Goal: Information Seeking & Learning: Compare options

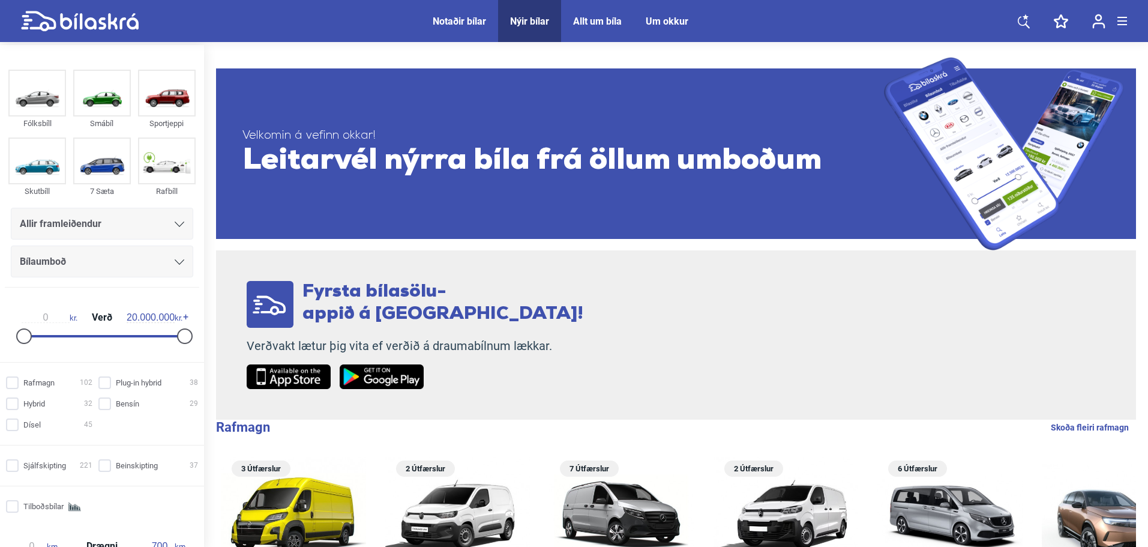
click at [23, 212] on div "Allir framleiðendur" at bounding box center [102, 224] width 182 height 32
click at [34, 219] on span "Allir framleiðendur" at bounding box center [61, 223] width 82 height 17
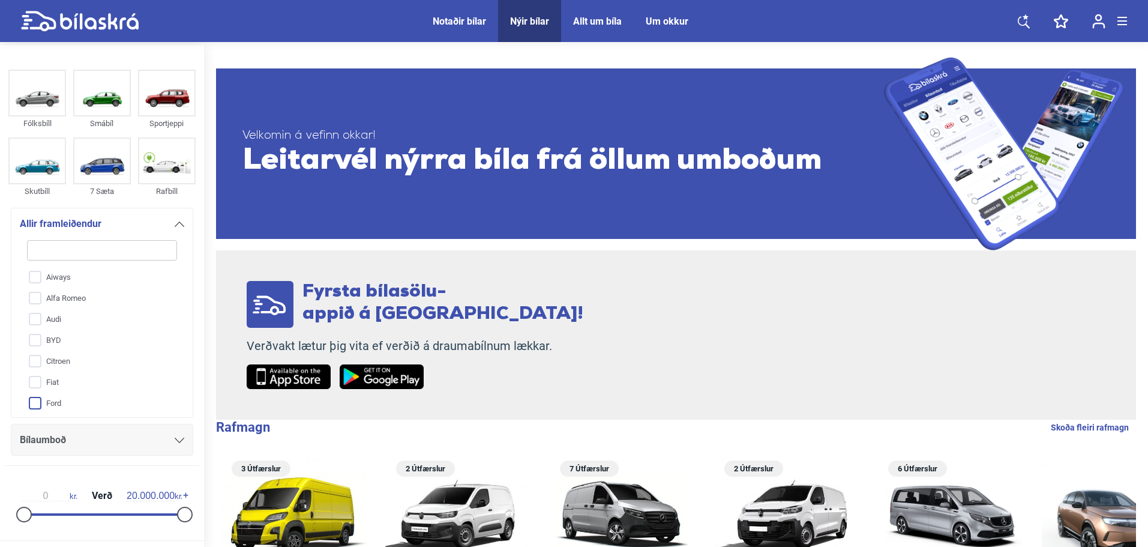
click at [59, 405] on input "Ford" at bounding box center [94, 403] width 151 height 21
checkbox input "true"
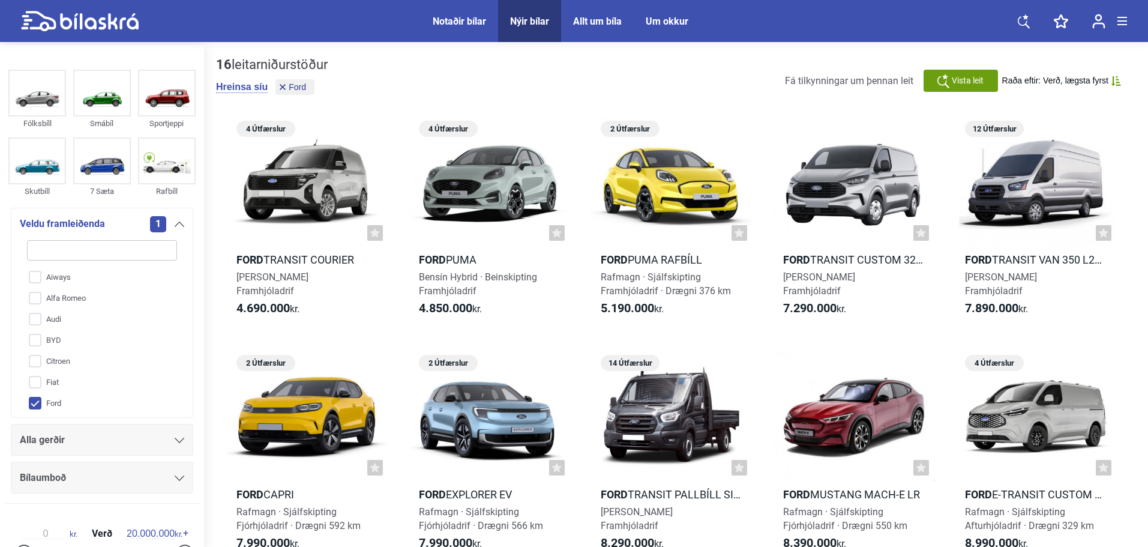
click at [76, 451] on div "Alla gerðir" at bounding box center [102, 440] width 182 height 32
click at [79, 445] on div "Alla gerðir" at bounding box center [102, 440] width 164 height 17
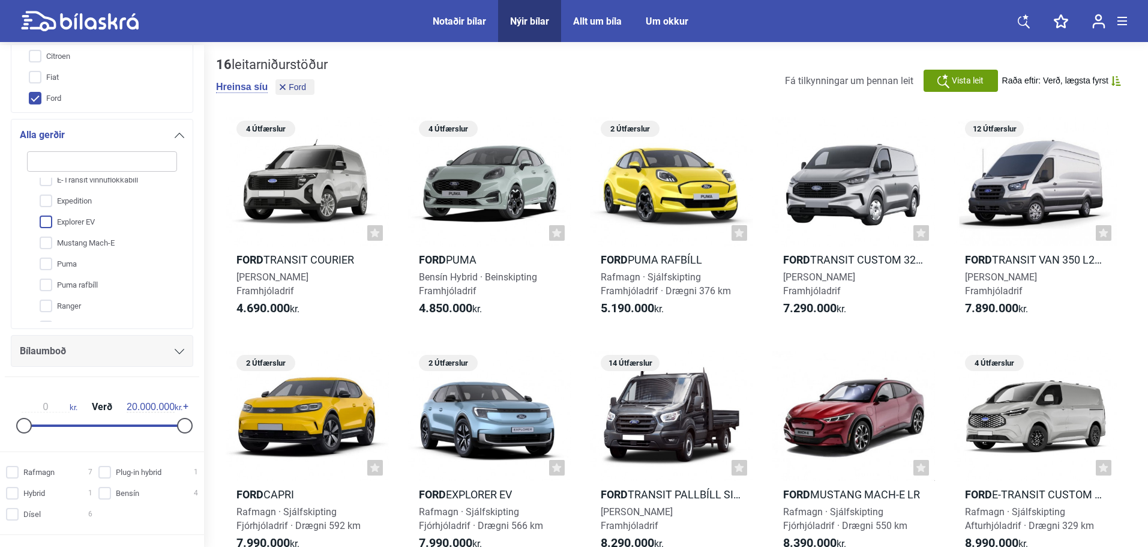
scroll to position [279, 0]
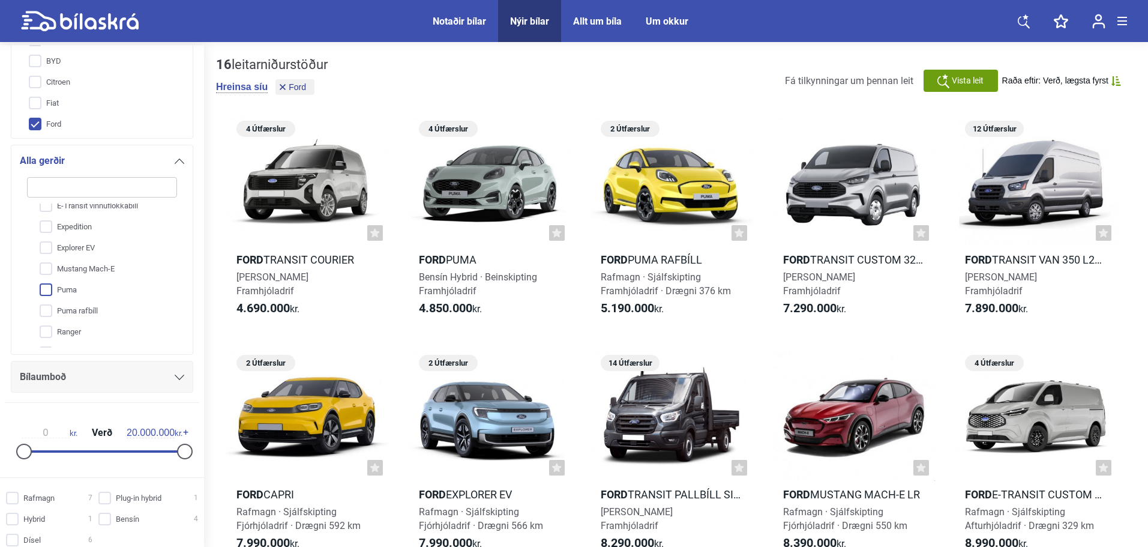
click at [73, 291] on input "Puma" at bounding box center [94, 290] width 151 height 21
checkbox input "true"
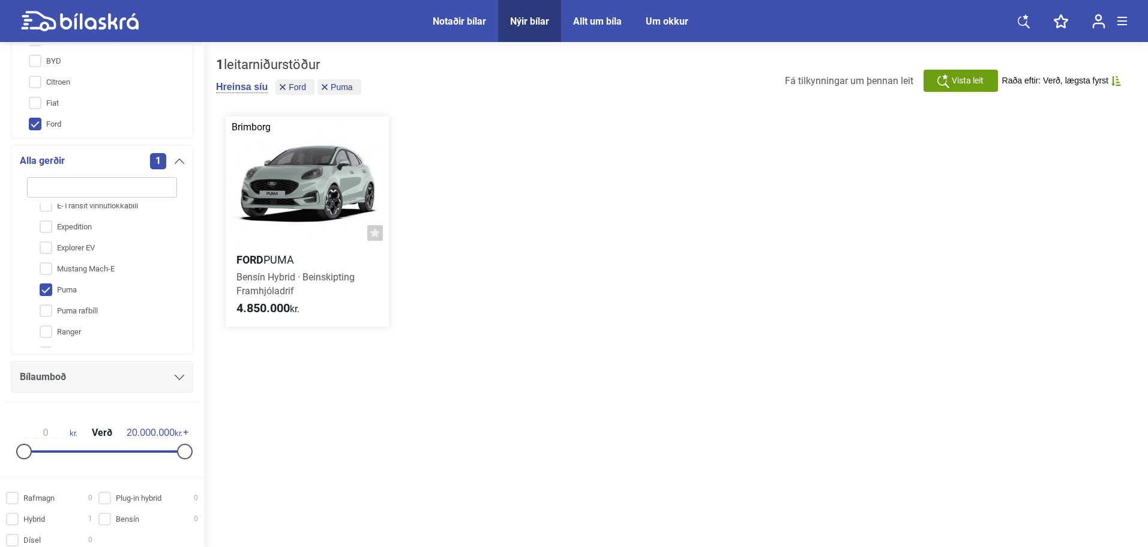
click at [314, 192] on div at bounding box center [307, 181] width 163 height 130
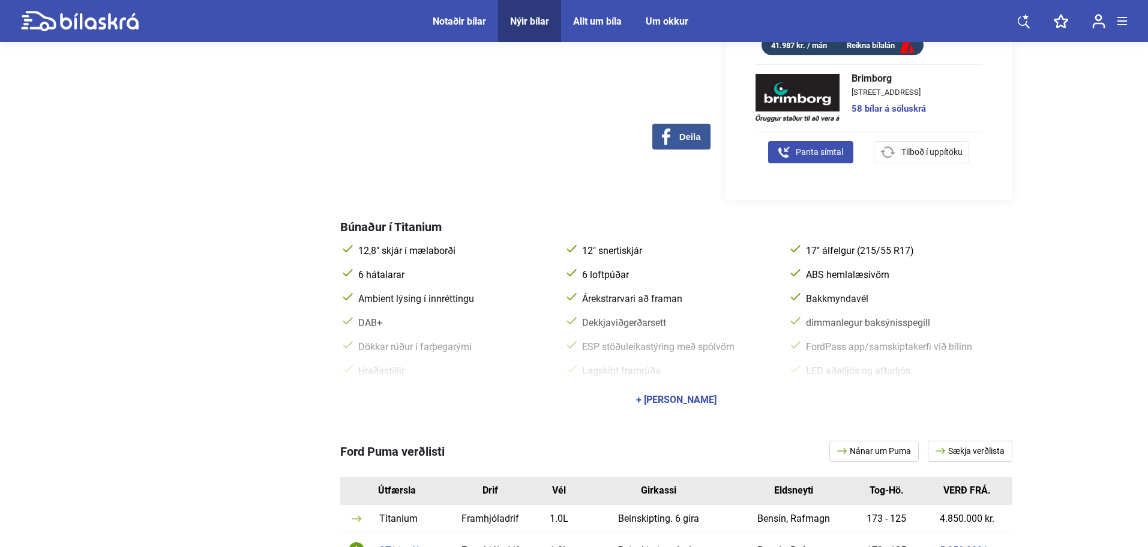
scroll to position [622, 0]
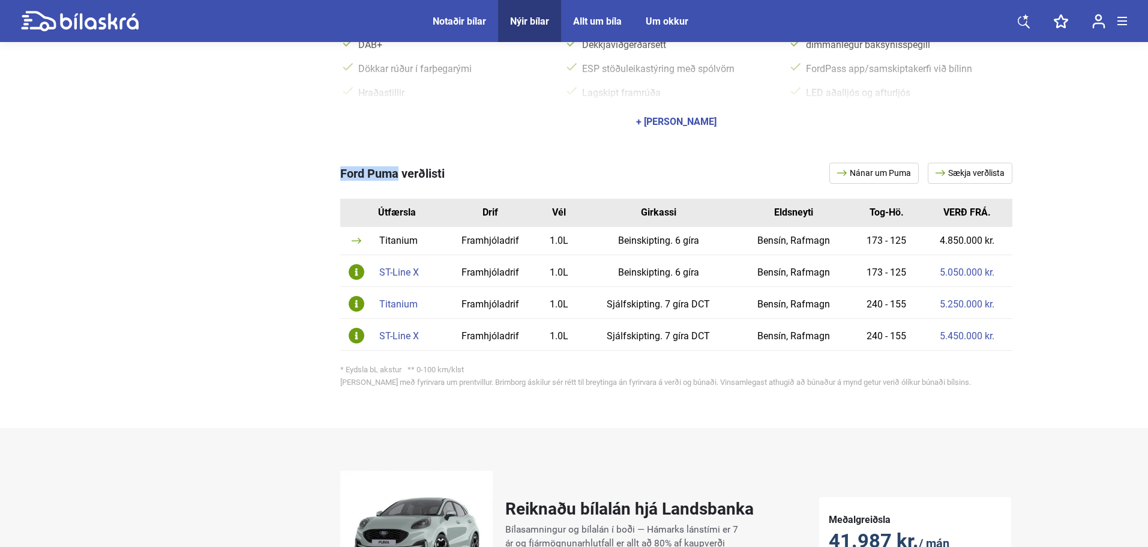
drag, startPoint x: 348, startPoint y: 162, endPoint x: 398, endPoint y: 163, distance: 49.8
click at [398, 163] on div "Ford Puma verðlisti Nánar um Puma Sækja verðlista Útfærsla Drif [PERSON_NAME] T…" at bounding box center [574, 277] width 876 height 277
copy div "Ford Puma"
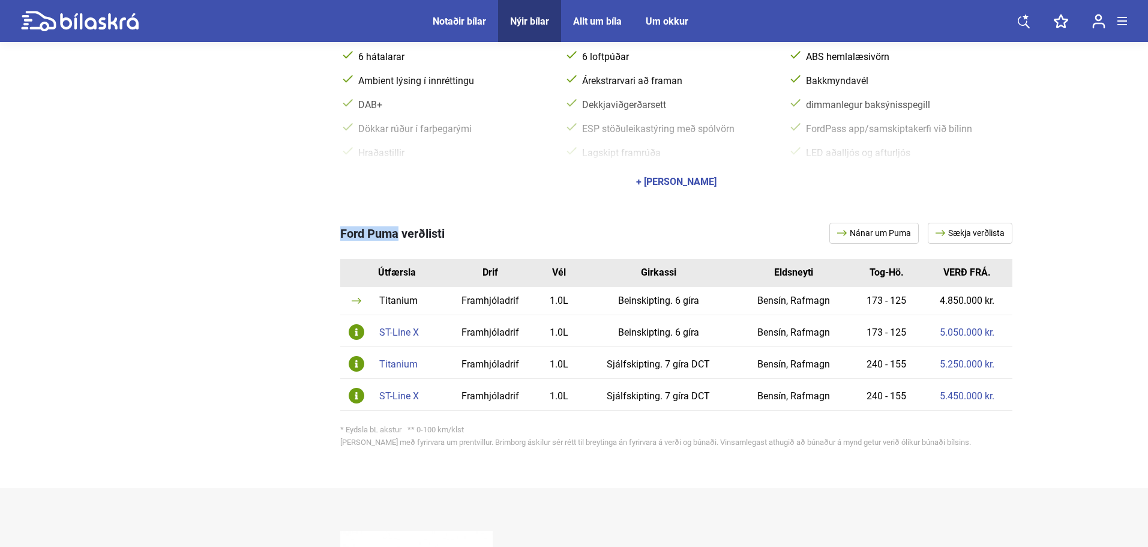
scroll to position [522, 0]
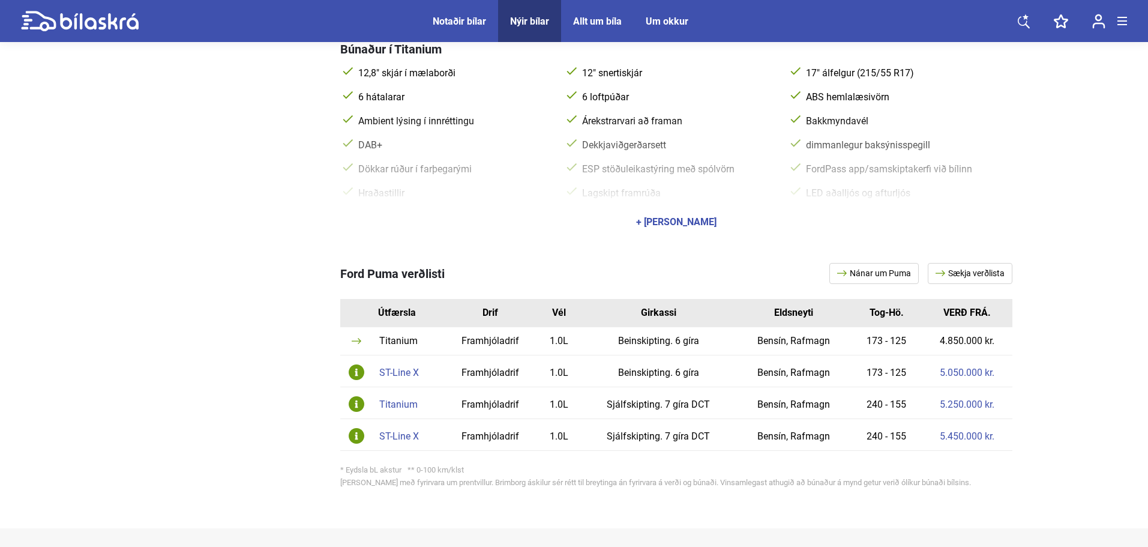
click at [412, 369] on td "ST-Line X" at bounding box center [408, 371] width 70 height 32
click at [408, 368] on div "ST-Line X" at bounding box center [408, 373] width 58 height 10
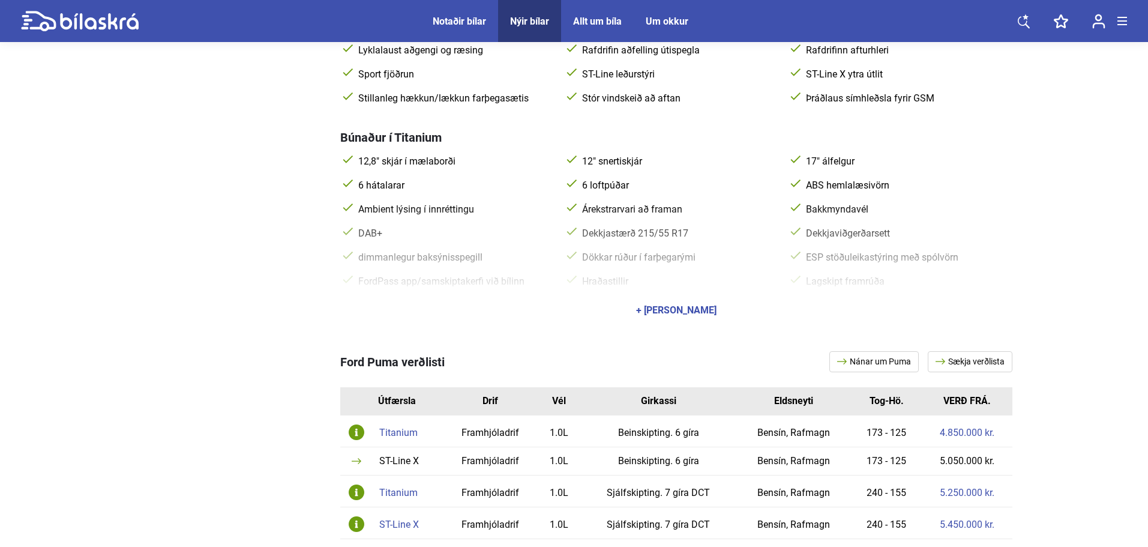
scroll to position [600, 0]
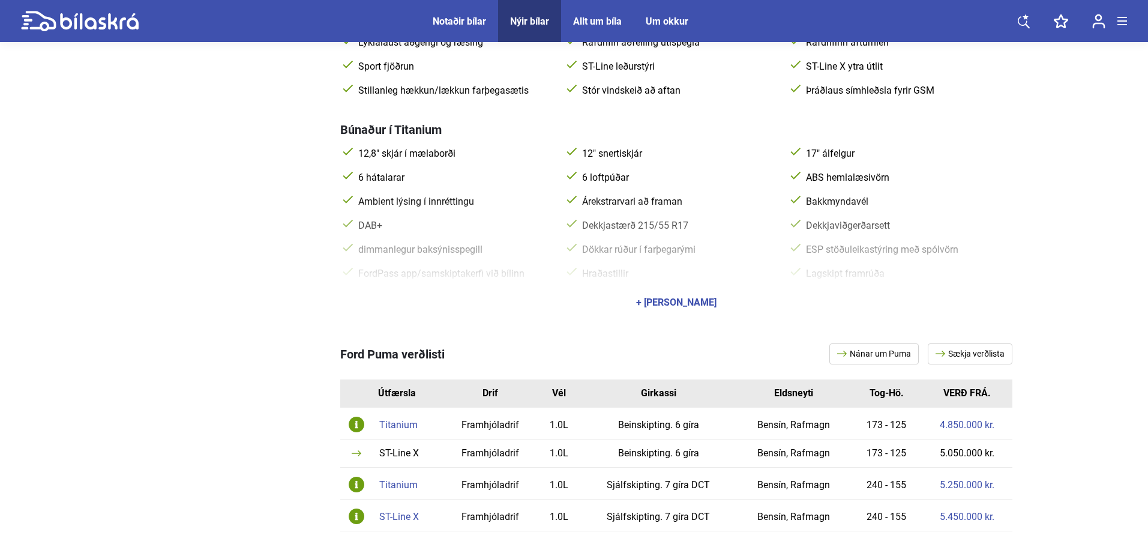
click at [699, 298] on div "+ [PERSON_NAME]" at bounding box center [676, 303] width 80 height 10
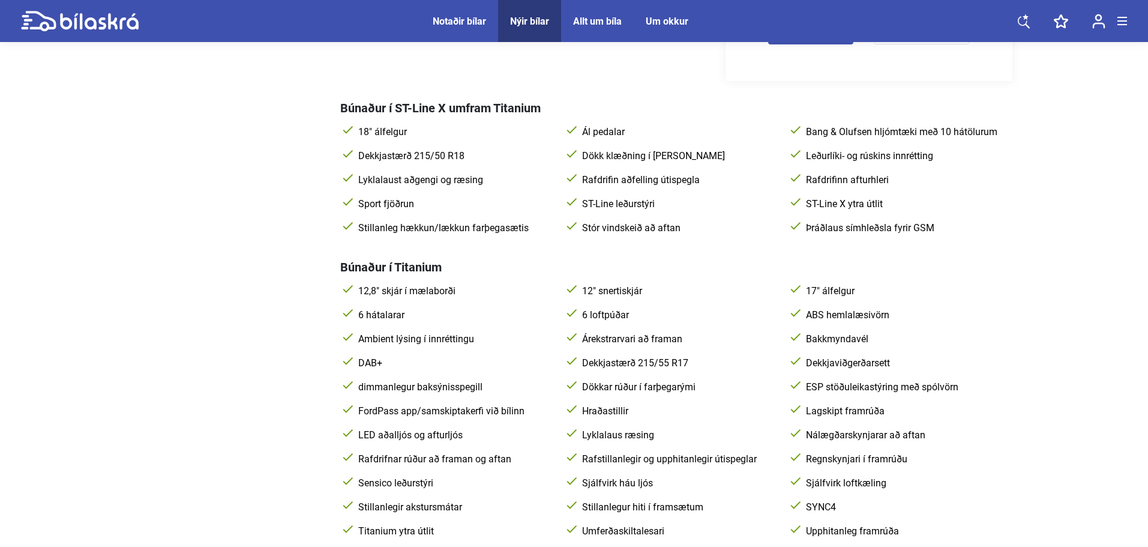
scroll to position [0, 0]
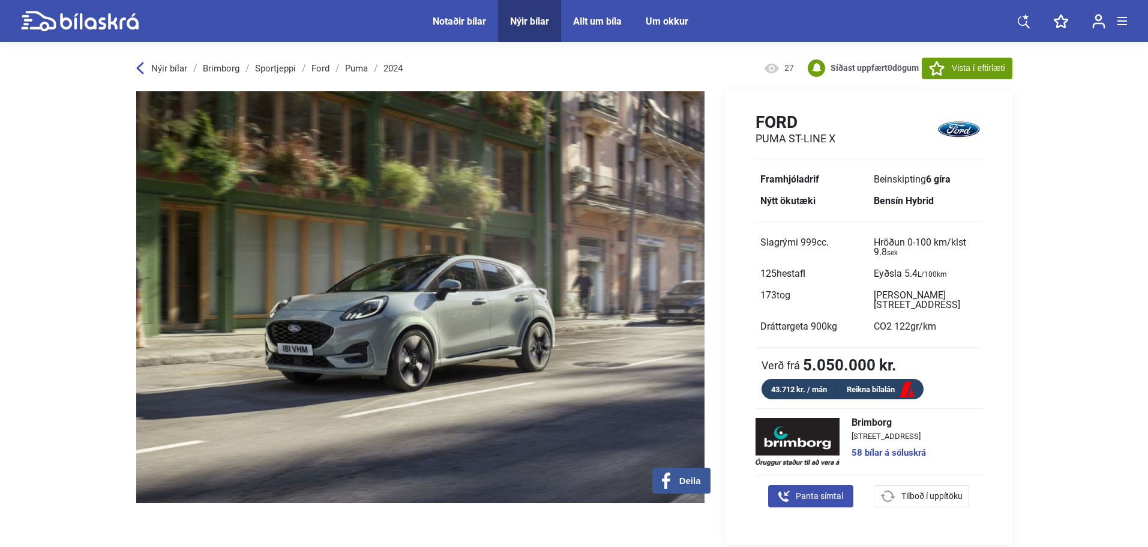
click at [328, 67] on link "Ford" at bounding box center [320, 69] width 18 height 10
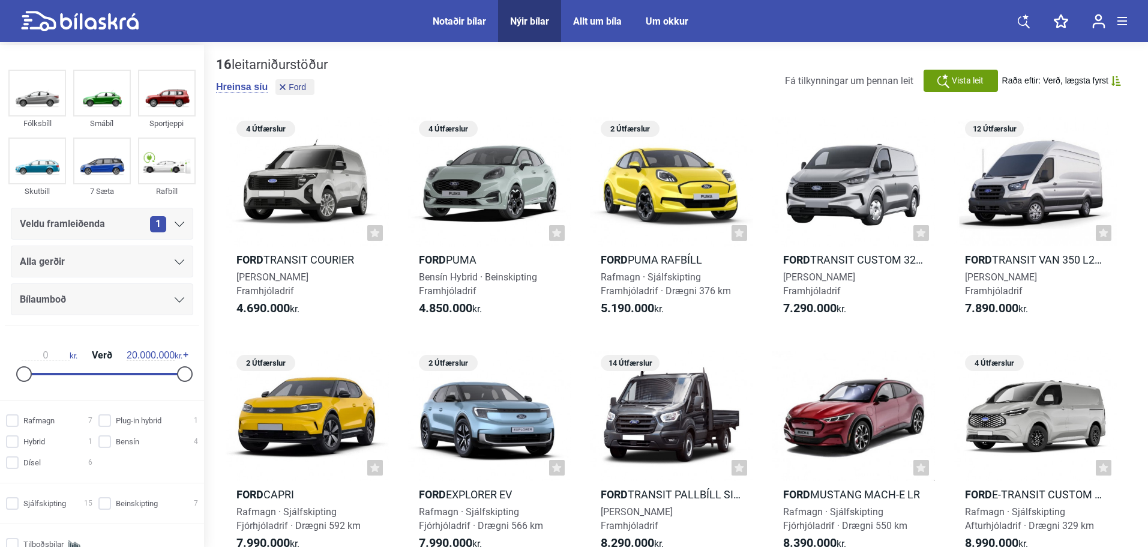
click at [98, 263] on div "Alla gerðir" at bounding box center [102, 261] width 164 height 17
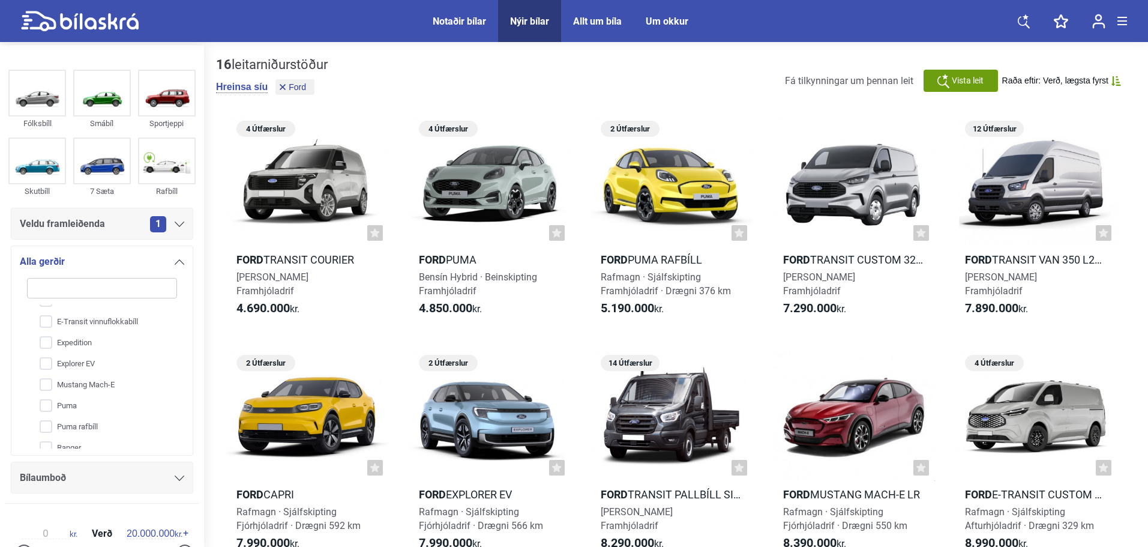
scroll to position [200, 0]
click at [60, 344] on input "Ranger" at bounding box center [94, 346] width 151 height 21
checkbox input "true"
